Goal: Transaction & Acquisition: Purchase product/service

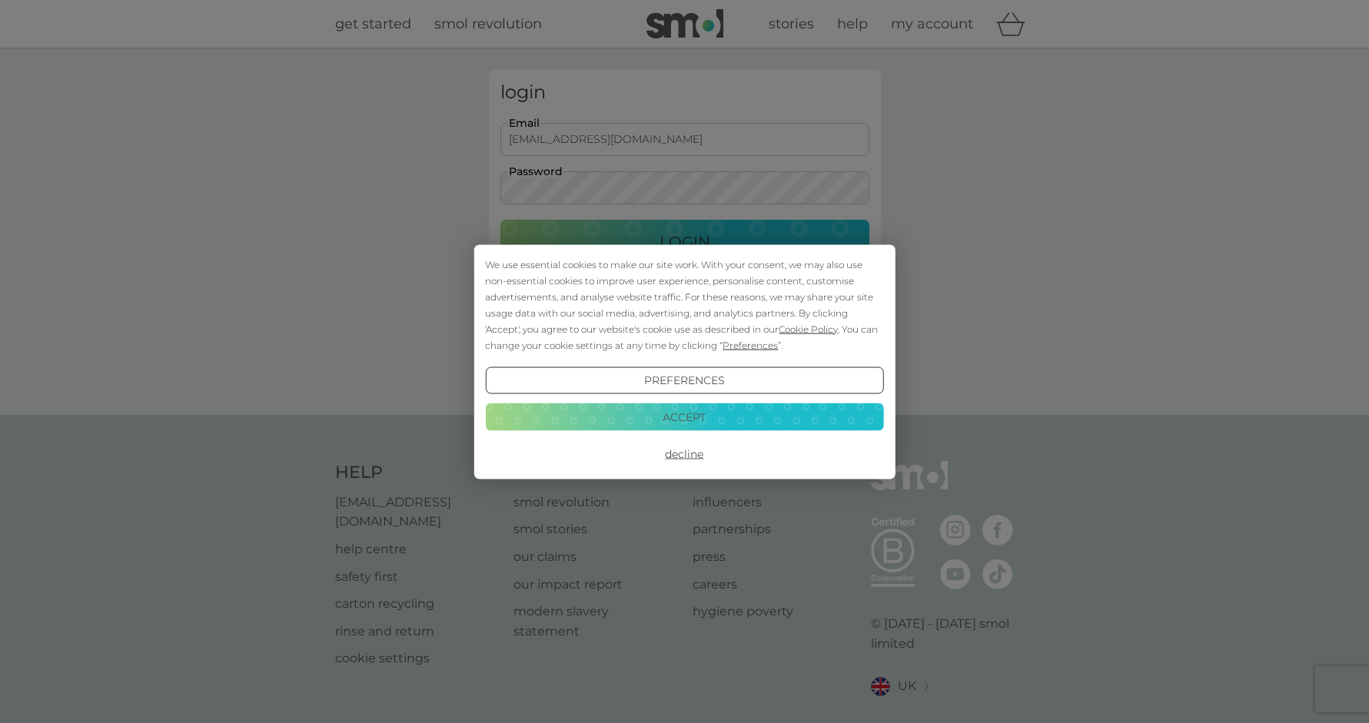
click at [689, 455] on button "Decline" at bounding box center [684, 454] width 398 height 28
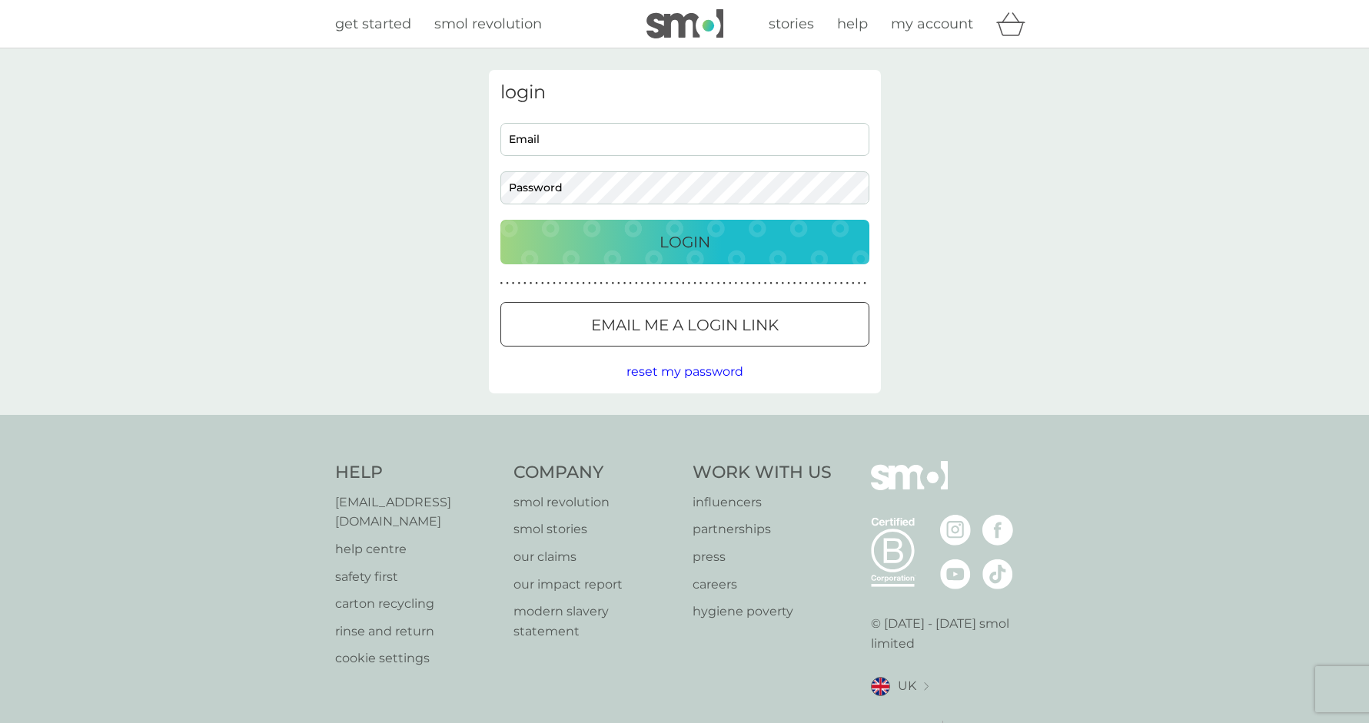
type input "colincurwood1@gmail.com"
click at [671, 243] on p "Login" at bounding box center [684, 242] width 51 height 25
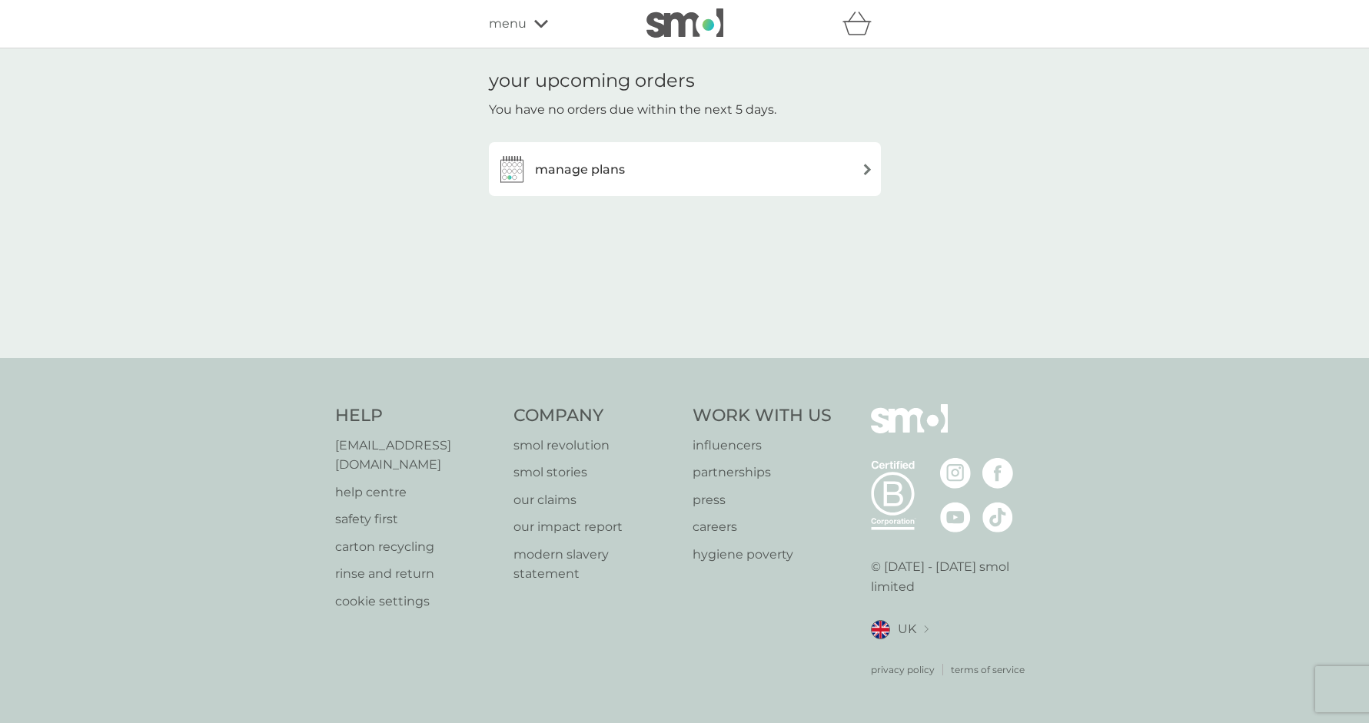
click at [580, 169] on h3 "manage plans" at bounding box center [580, 170] width 90 height 20
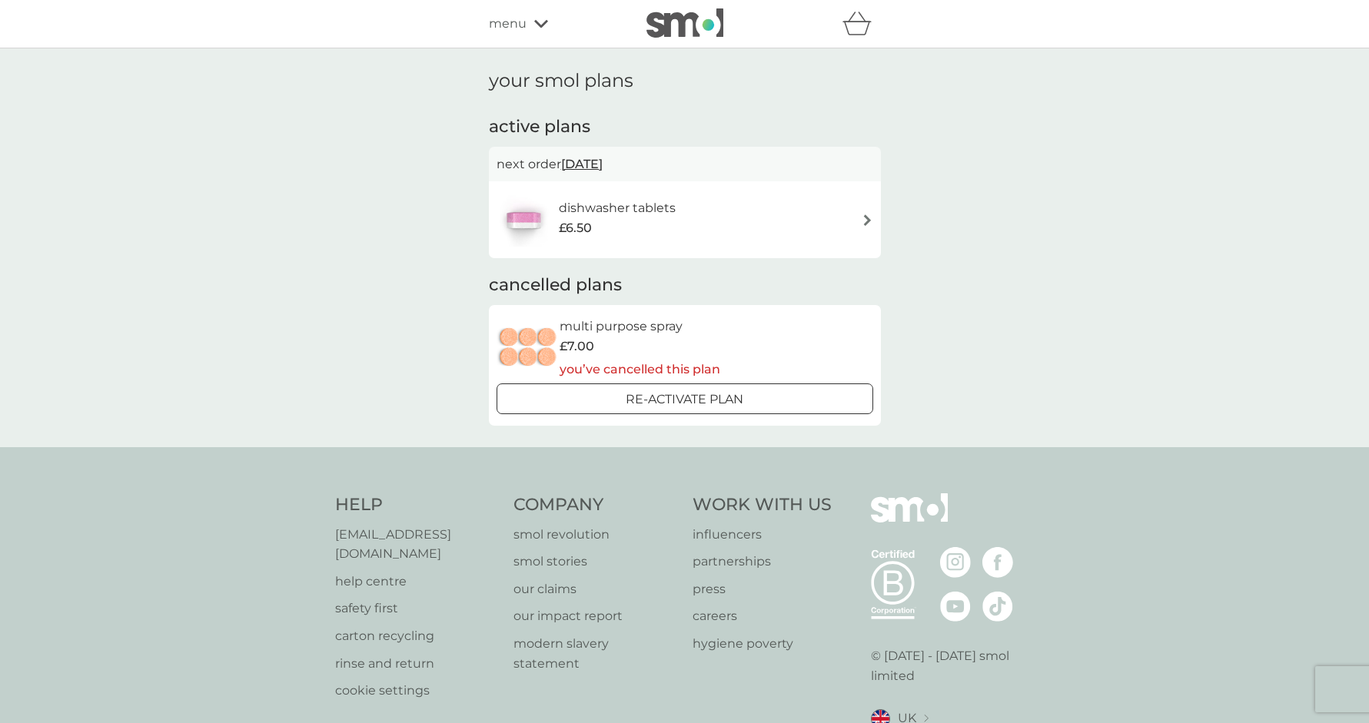
click at [663, 224] on div "£6.50" at bounding box center [617, 228] width 117 height 20
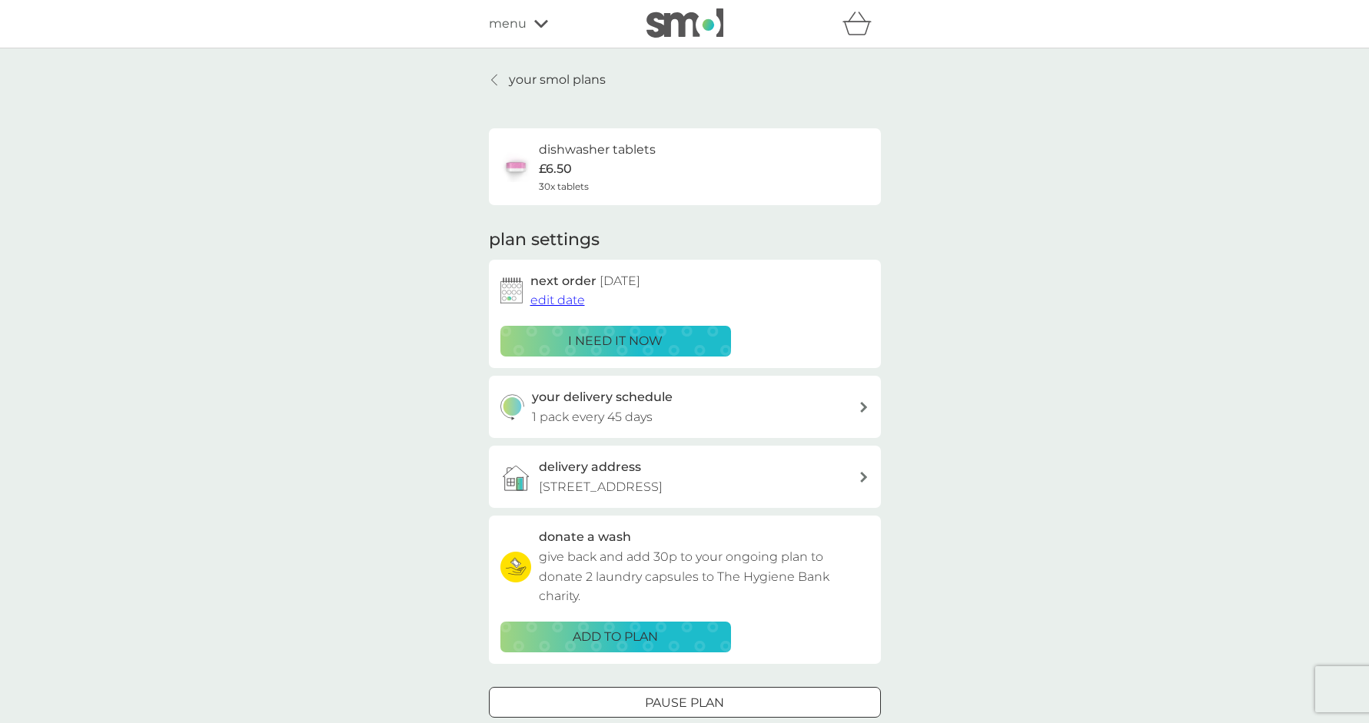
click at [607, 340] on p "i need it now" at bounding box center [615, 341] width 95 height 20
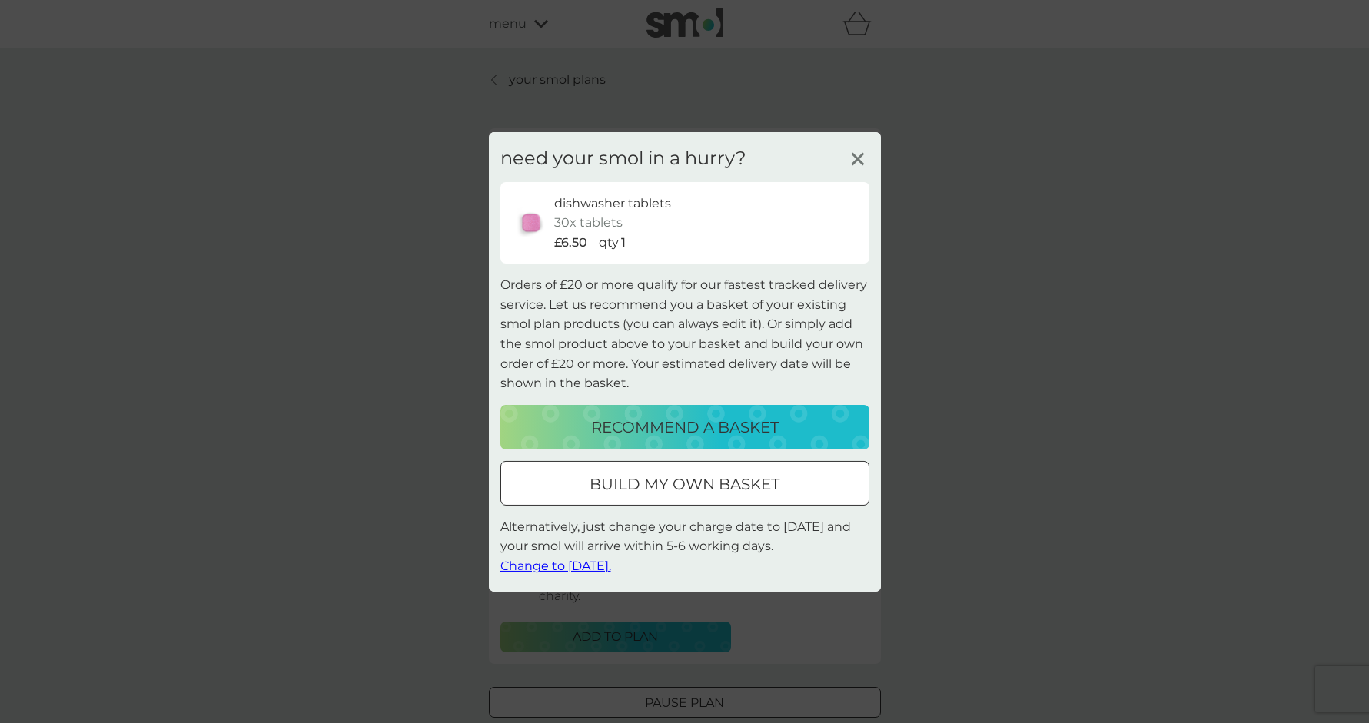
click at [673, 483] on div at bounding box center [684, 484] width 55 height 16
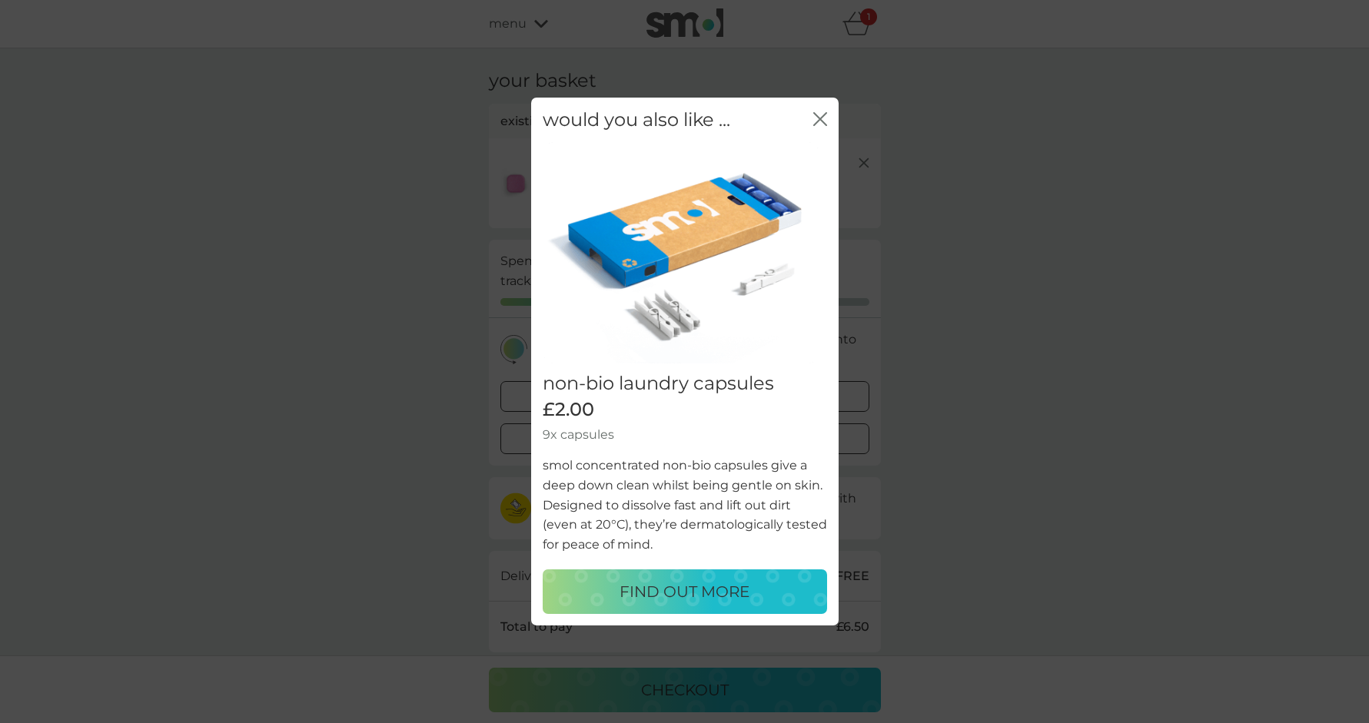
click at [817, 114] on icon "close" at bounding box center [820, 119] width 14 height 14
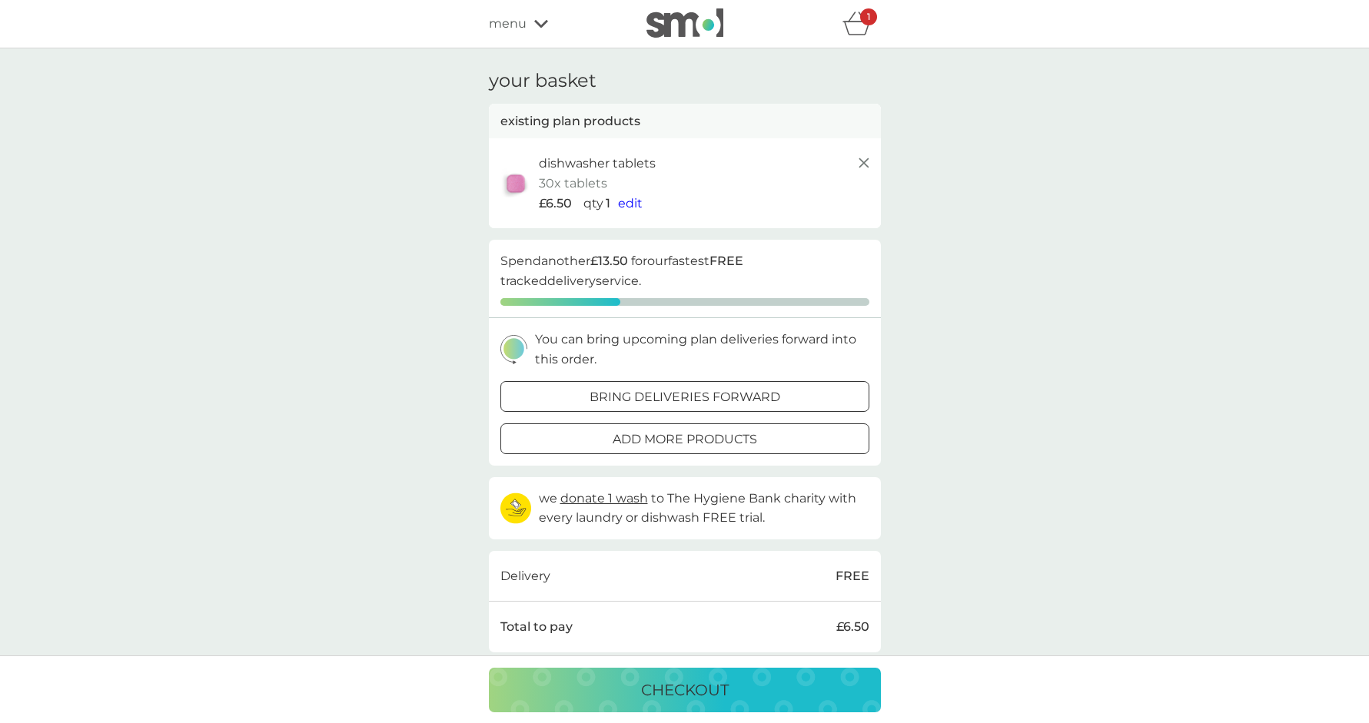
click at [853, 24] on icon "basket" at bounding box center [856, 24] width 29 height 24
click at [681, 178] on div "dishwasher tablets 30x tablets £6.50 qty 1 edit" at bounding box center [706, 183] width 334 height 59
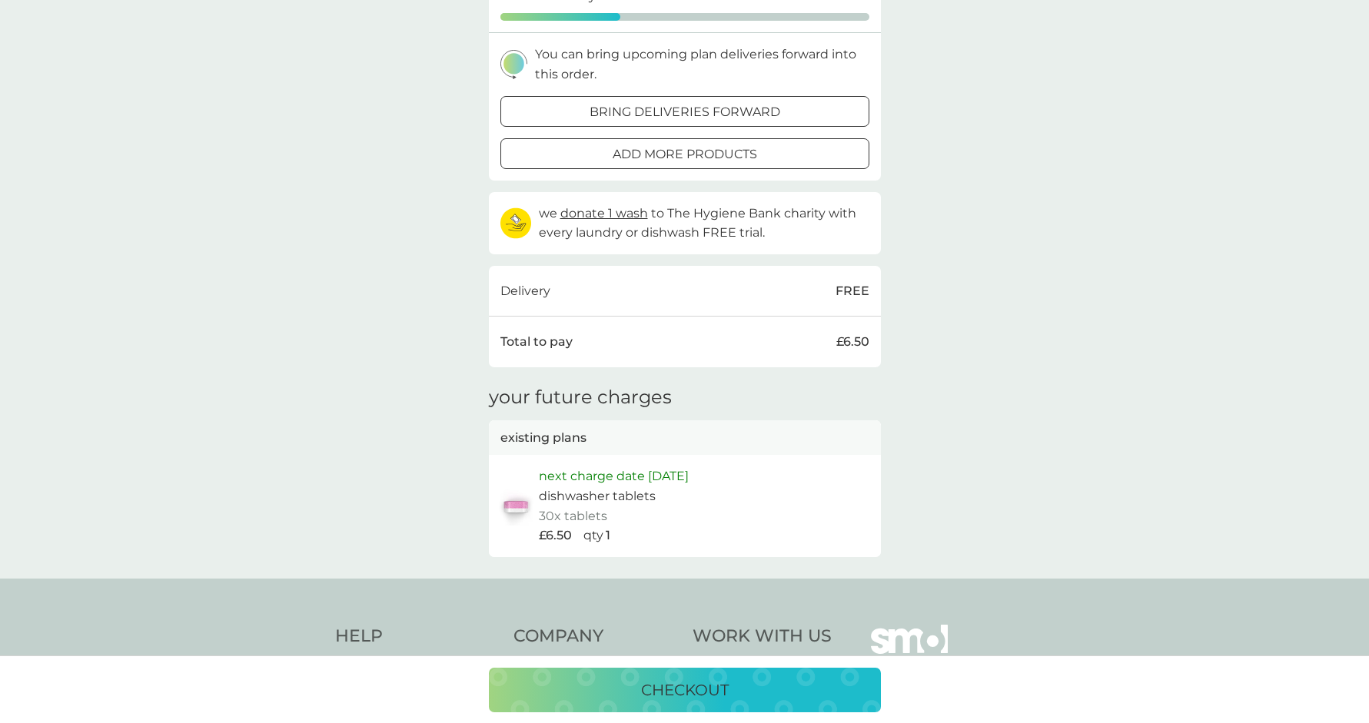
scroll to position [286, 0]
click at [692, 683] on p "checkout" at bounding box center [685, 690] width 88 height 25
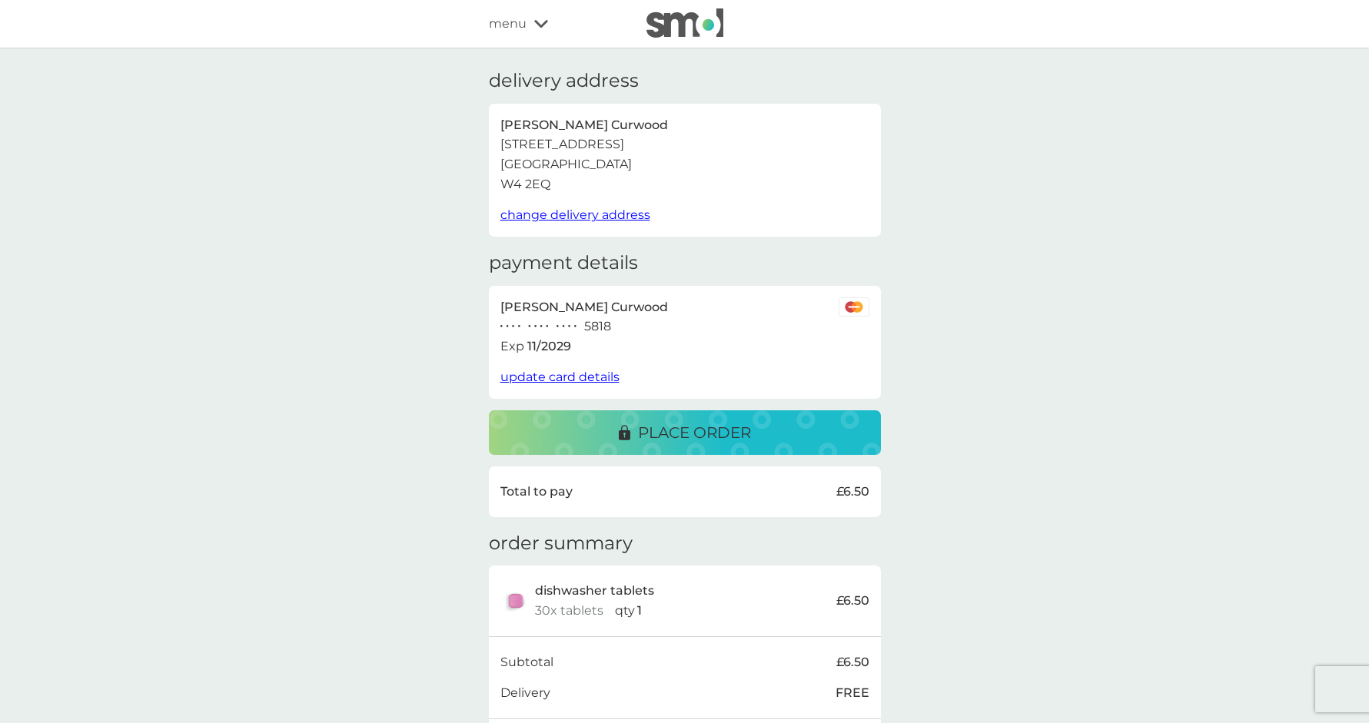
click at [676, 430] on p "place order" at bounding box center [694, 432] width 113 height 25
